Goal: Task Accomplishment & Management: Manage account settings

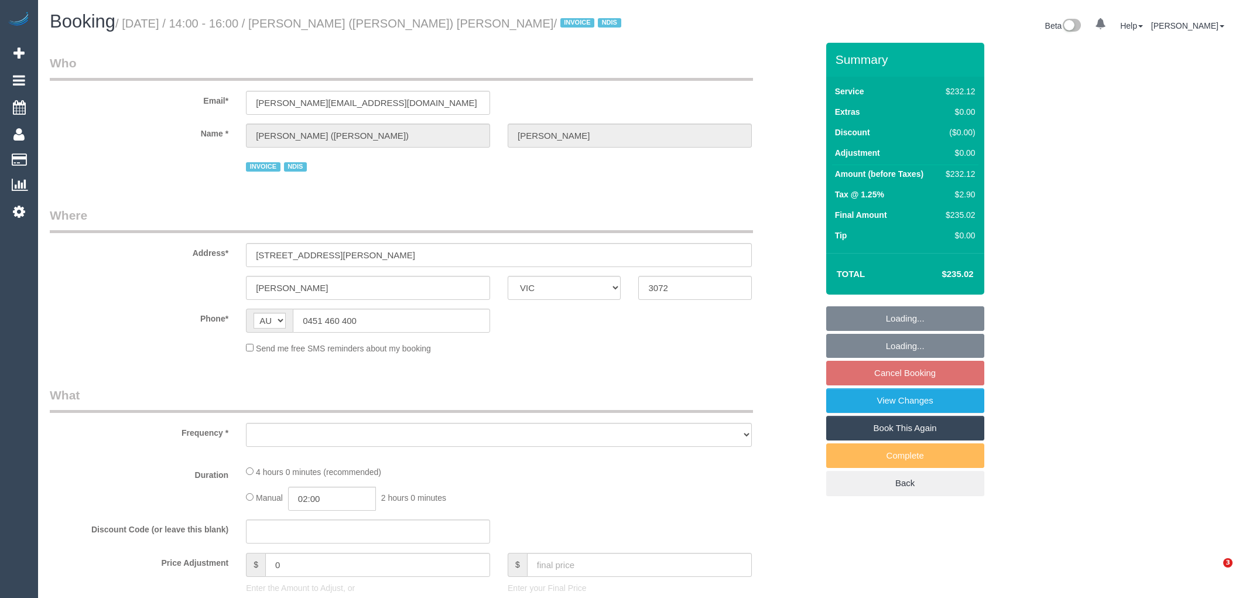
select select "VIC"
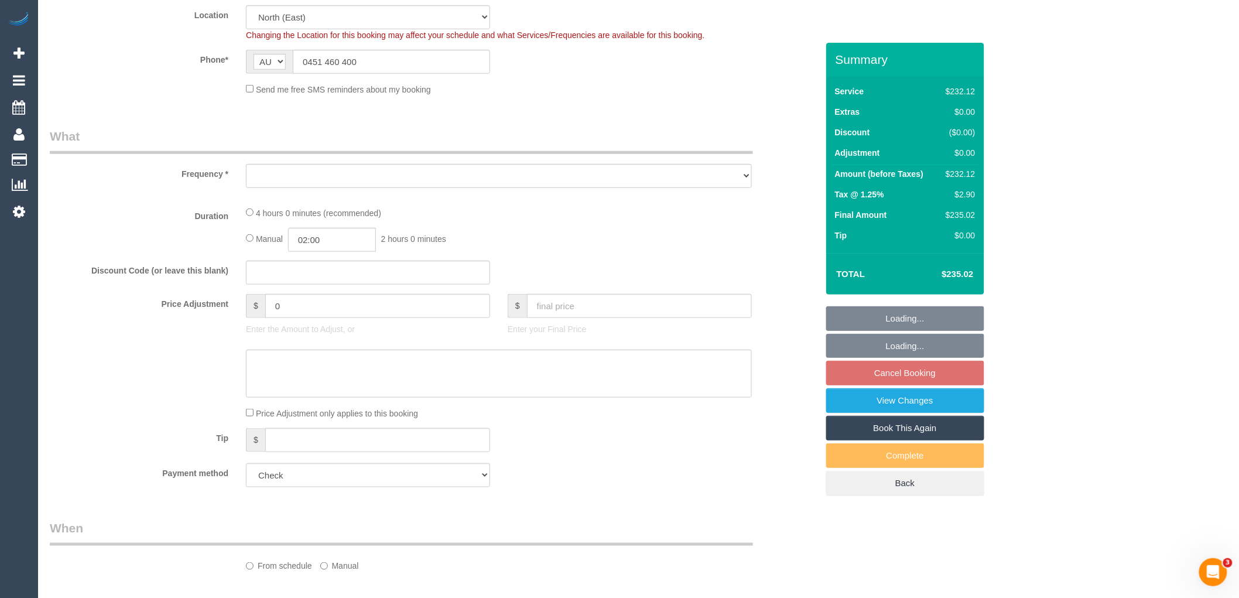
select select "object:719"
select select "number:28"
select select "number:14"
select select "number:18"
select select "number:36"
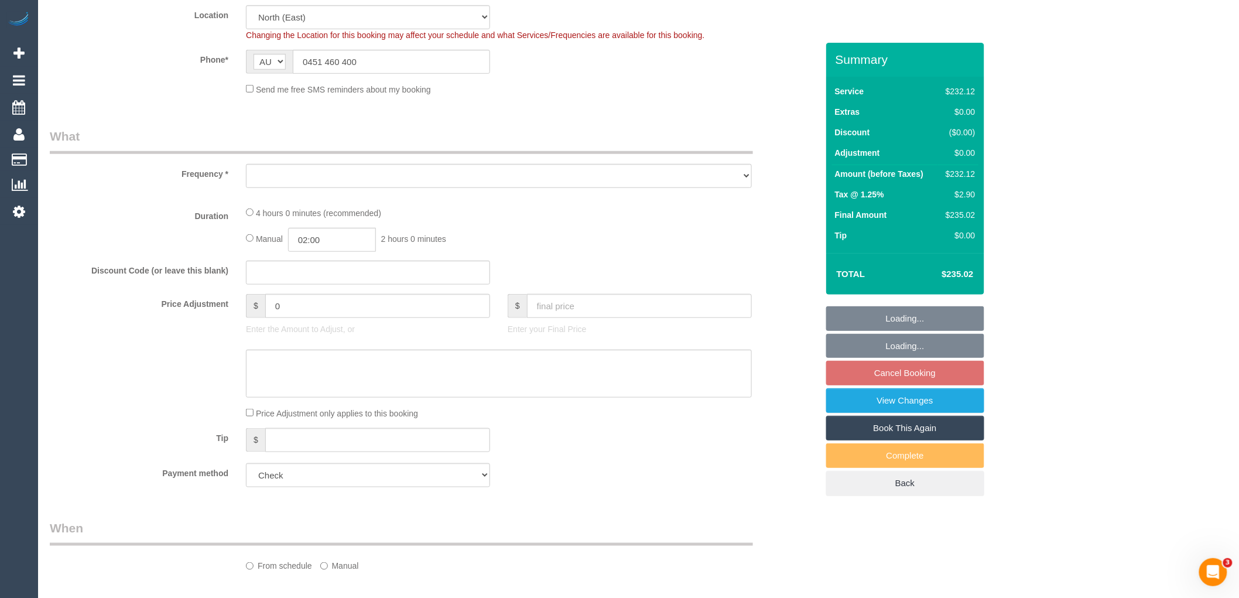
select select "number:33"
select select "number:26"
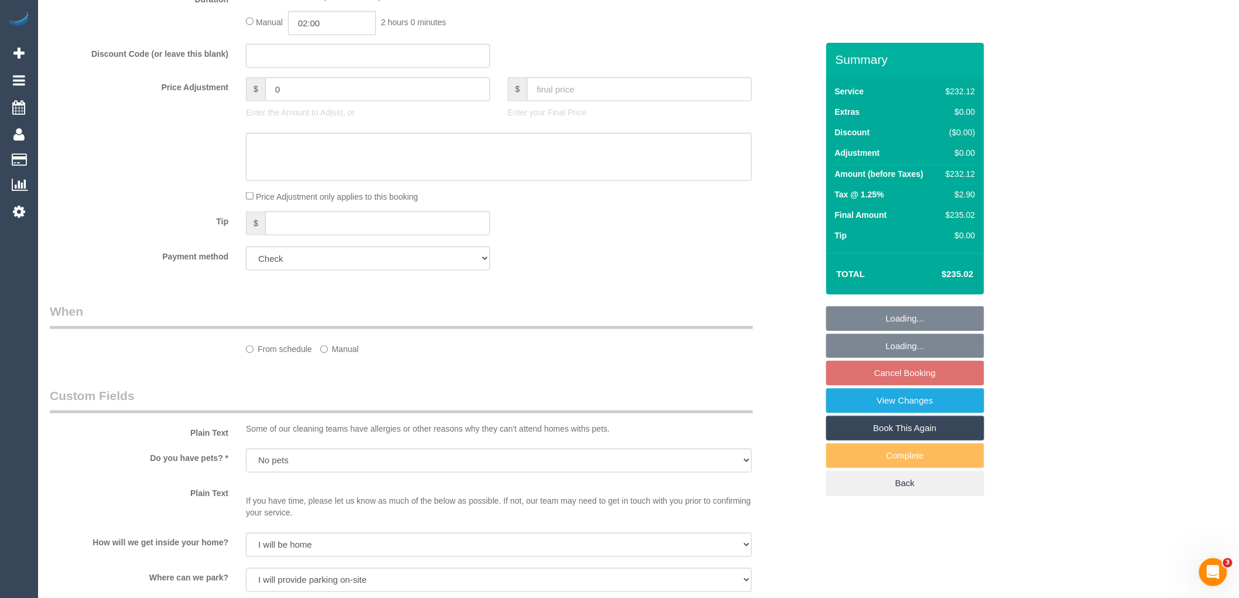
select select "object:724"
select select "240"
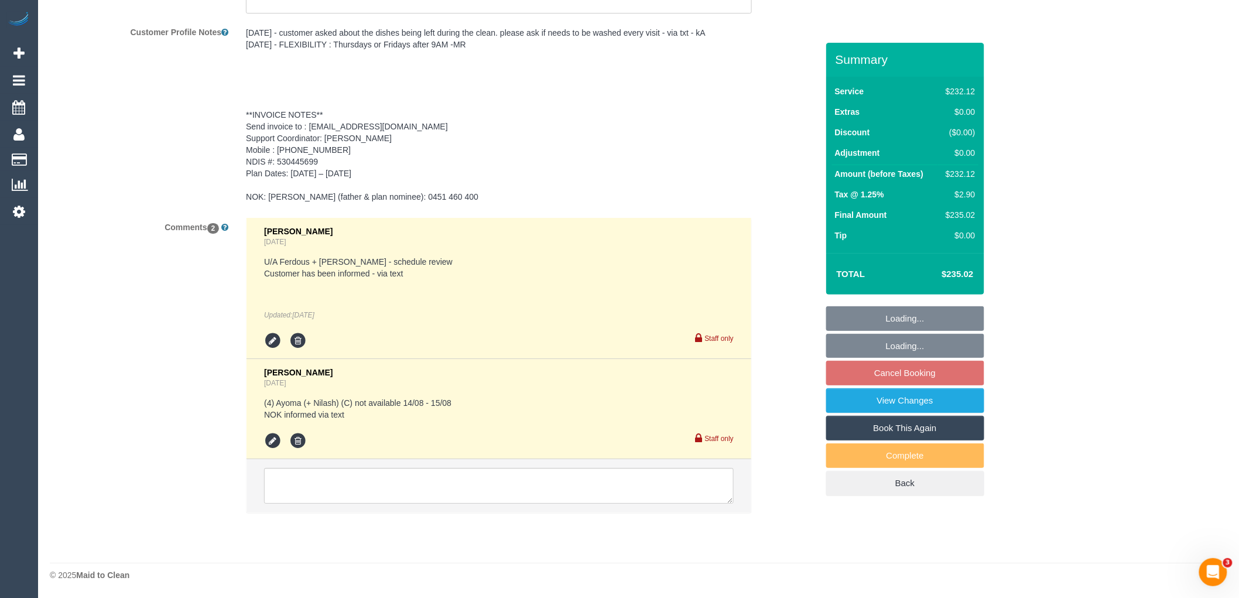
scroll to position [1762, 0]
